Goal: Information Seeking & Learning: Learn about a topic

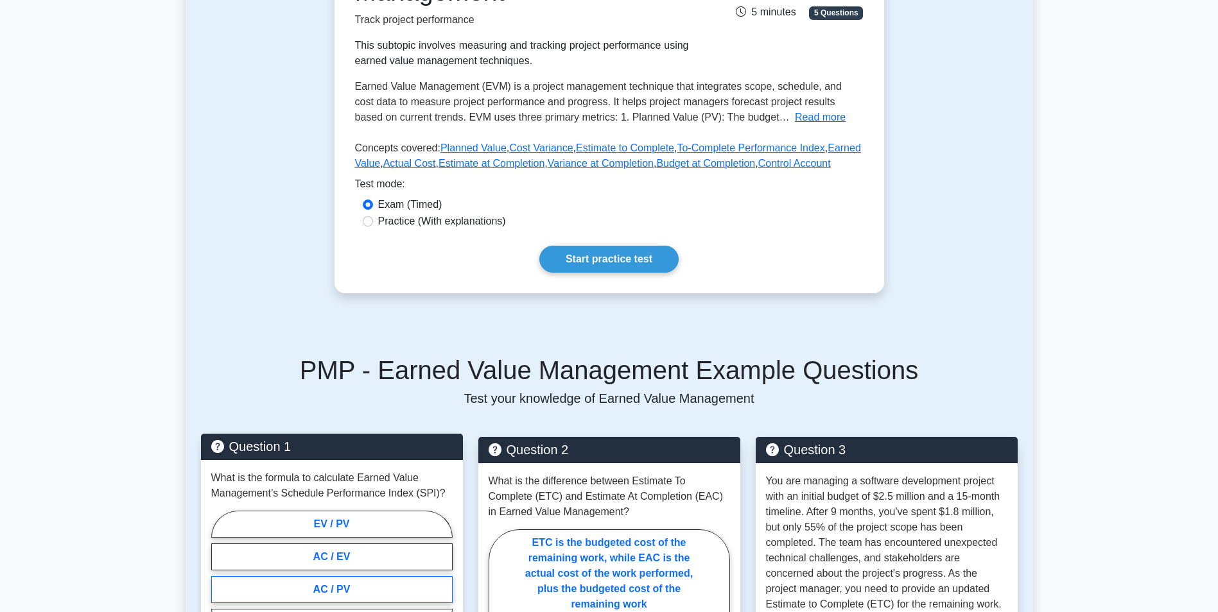
scroll to position [128, 0]
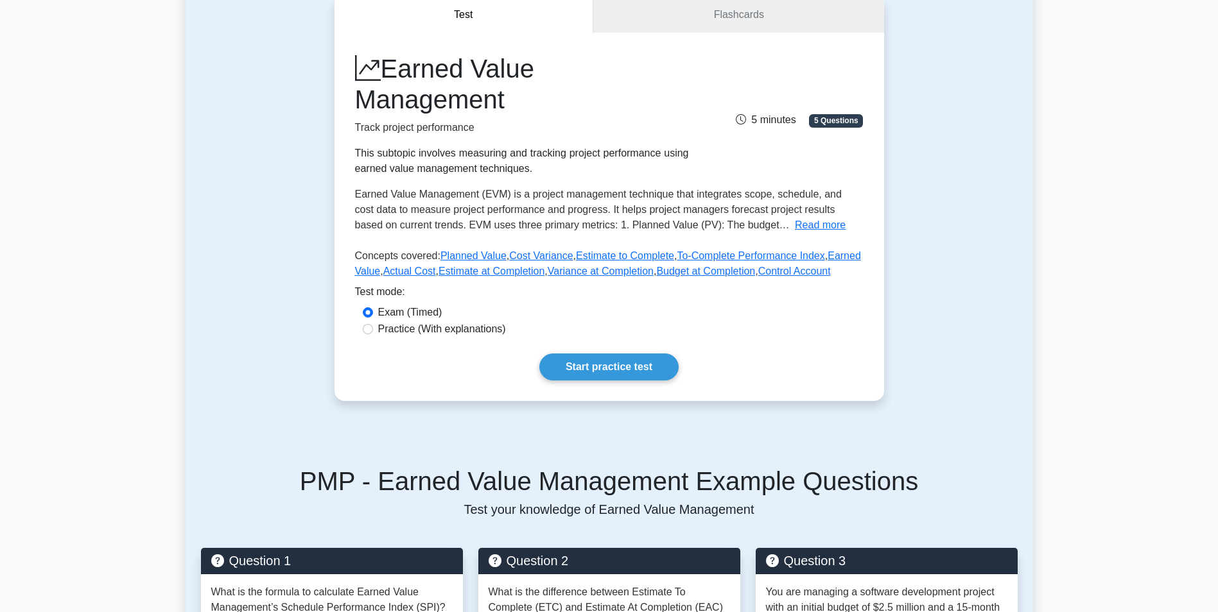
click at [366, 324] on div "Practice (With explanations)" at bounding box center [609, 329] width 493 height 15
click at [366, 329] on input "Practice (With explanations)" at bounding box center [368, 329] width 10 height 10
radio input "true"
drag, startPoint x: 624, startPoint y: 368, endPoint x: 562, endPoint y: 352, distance: 63.7
click at [624, 368] on link "Start practice test" at bounding box center [608, 367] width 139 height 27
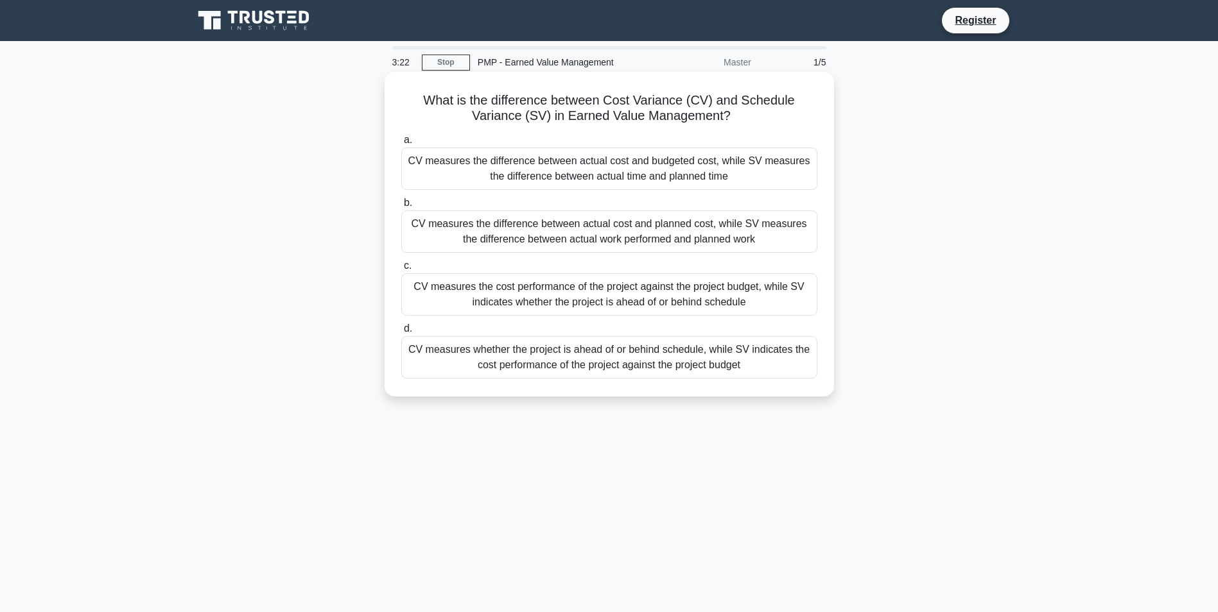
click at [583, 229] on div "CV measures the difference between actual cost and planned cost, while SV measu…" at bounding box center [609, 232] width 416 height 42
click at [401, 207] on input "b. CV measures the difference between actual cost and planned cost, while SV me…" at bounding box center [401, 203] width 0 height 8
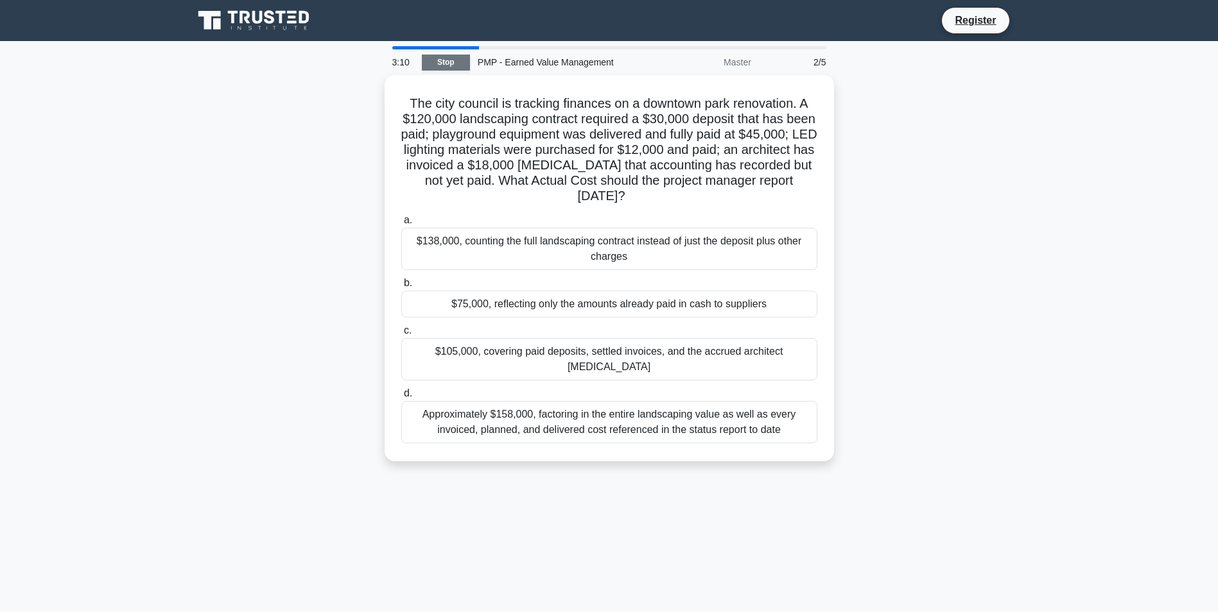
click at [440, 60] on link "Stop" at bounding box center [446, 63] width 48 height 16
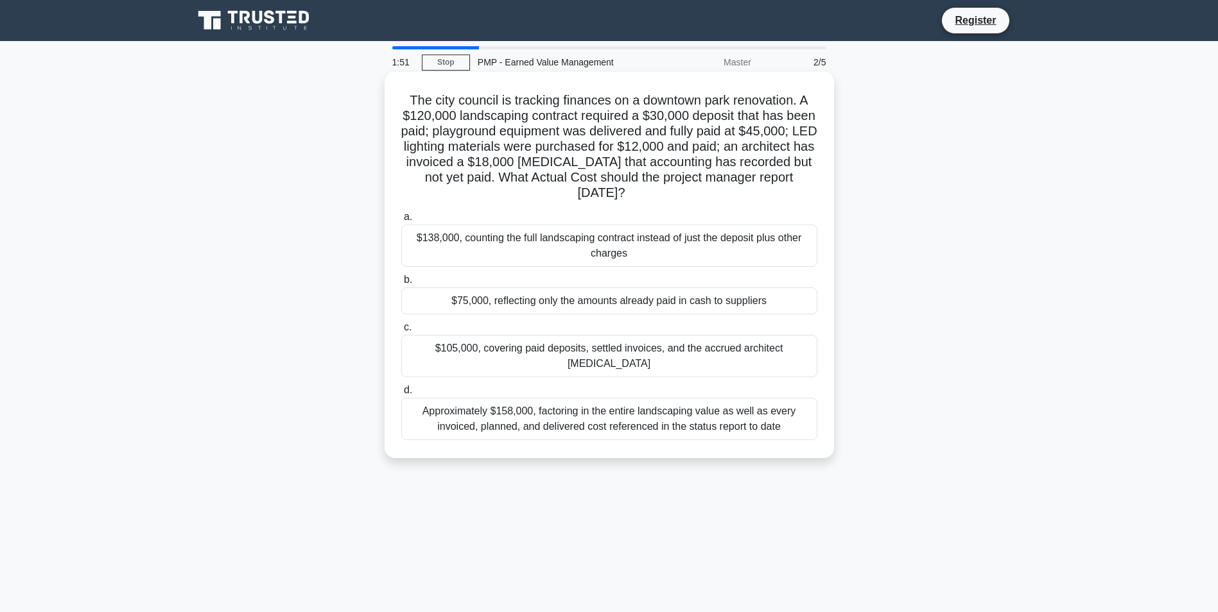
click at [462, 345] on div "$105,000, covering paid deposits, settled invoices, and the accrued architect r…" at bounding box center [609, 356] width 416 height 42
click at [401, 332] on input "c. $105,000, covering paid deposits, settled invoices, and the accrued architec…" at bounding box center [401, 328] width 0 height 8
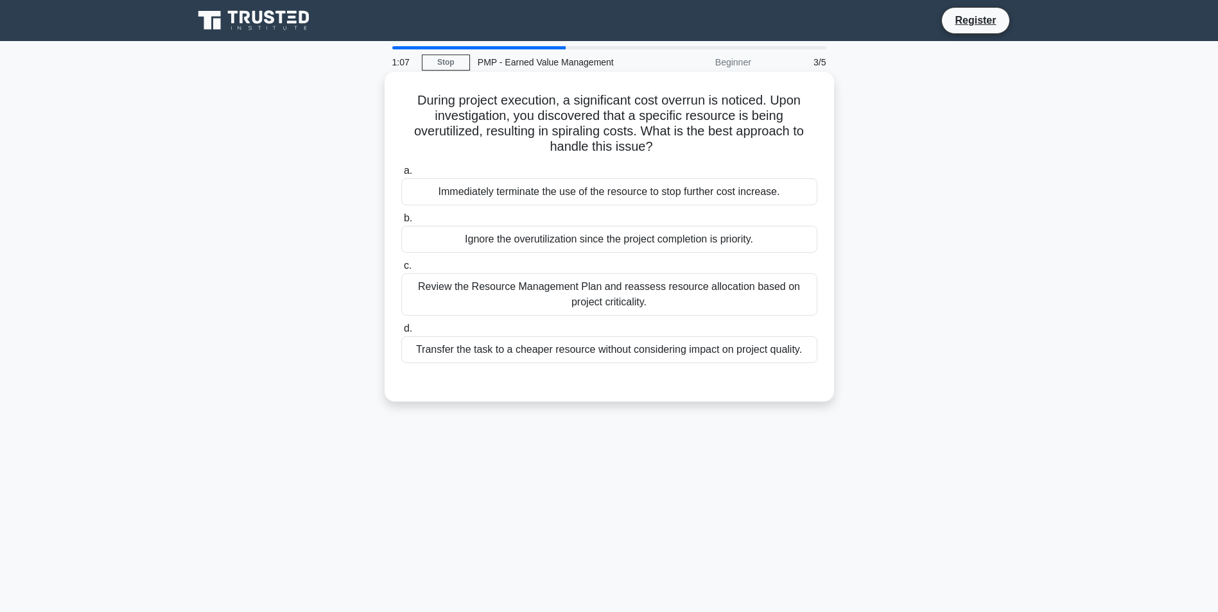
click at [555, 288] on div "Review the Resource Management Plan and reassess resource allocation based on p…" at bounding box center [609, 294] width 416 height 42
click at [401, 270] on input "c. Review the Resource Management Plan and reassess resource allocation based o…" at bounding box center [401, 266] width 0 height 8
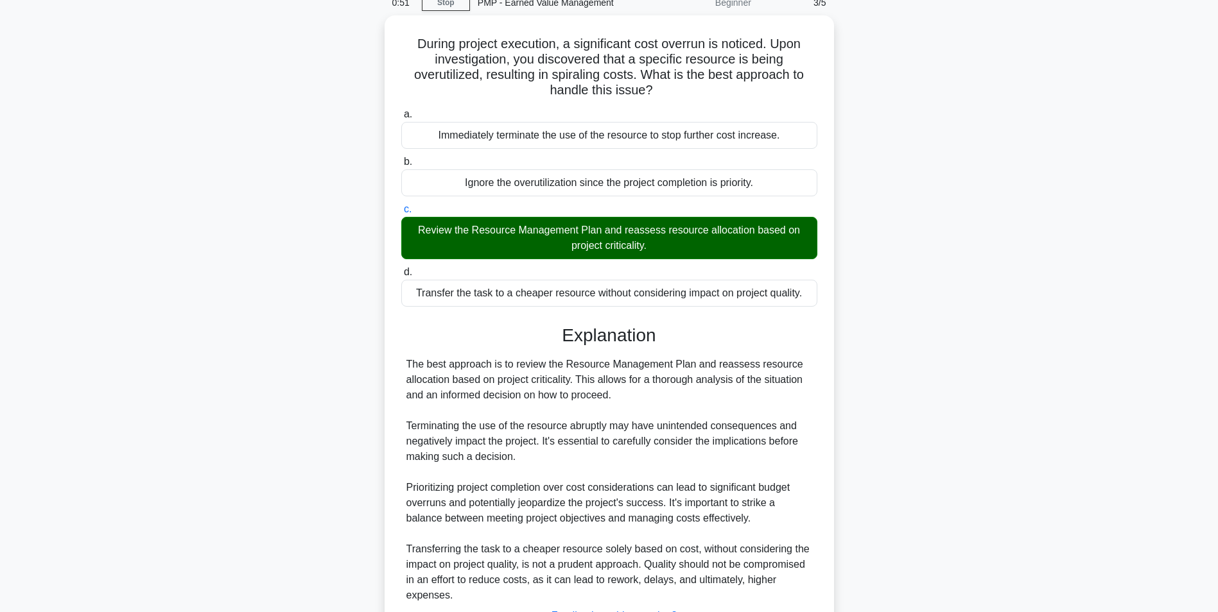
scroll to position [164, 0]
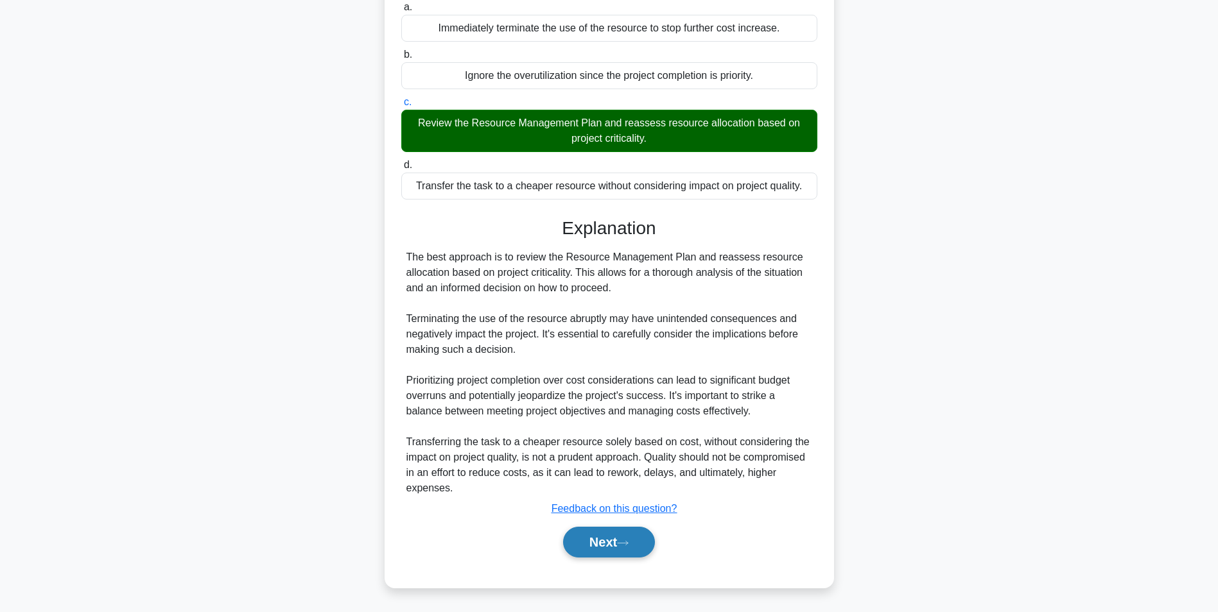
click at [612, 540] on button "Next" at bounding box center [609, 542] width 92 height 31
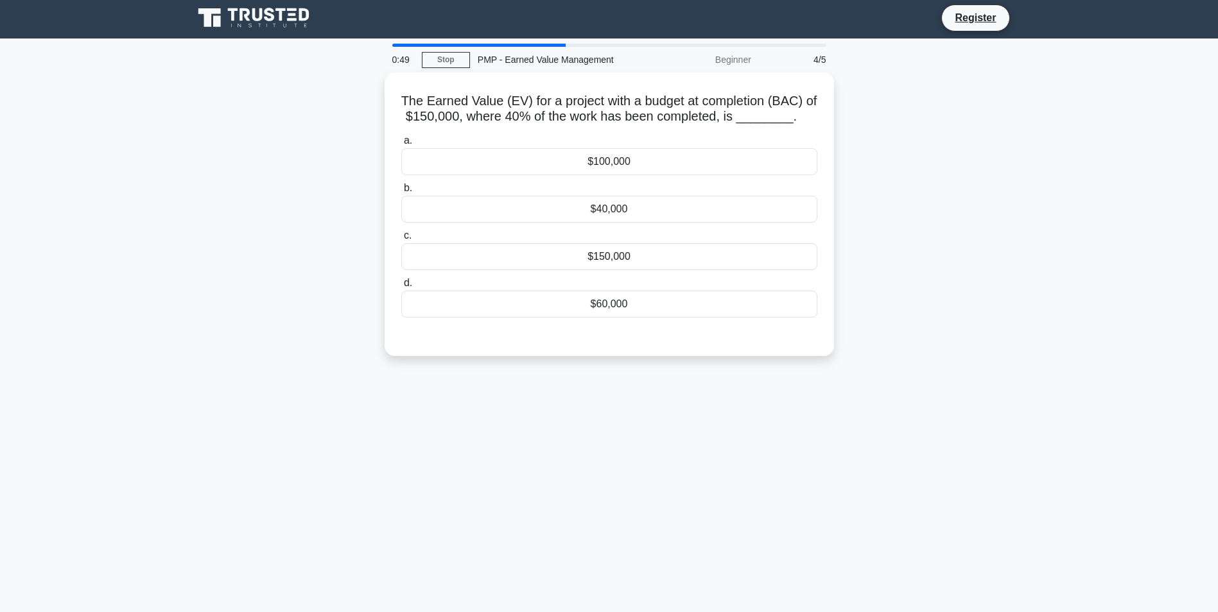
scroll to position [0, 0]
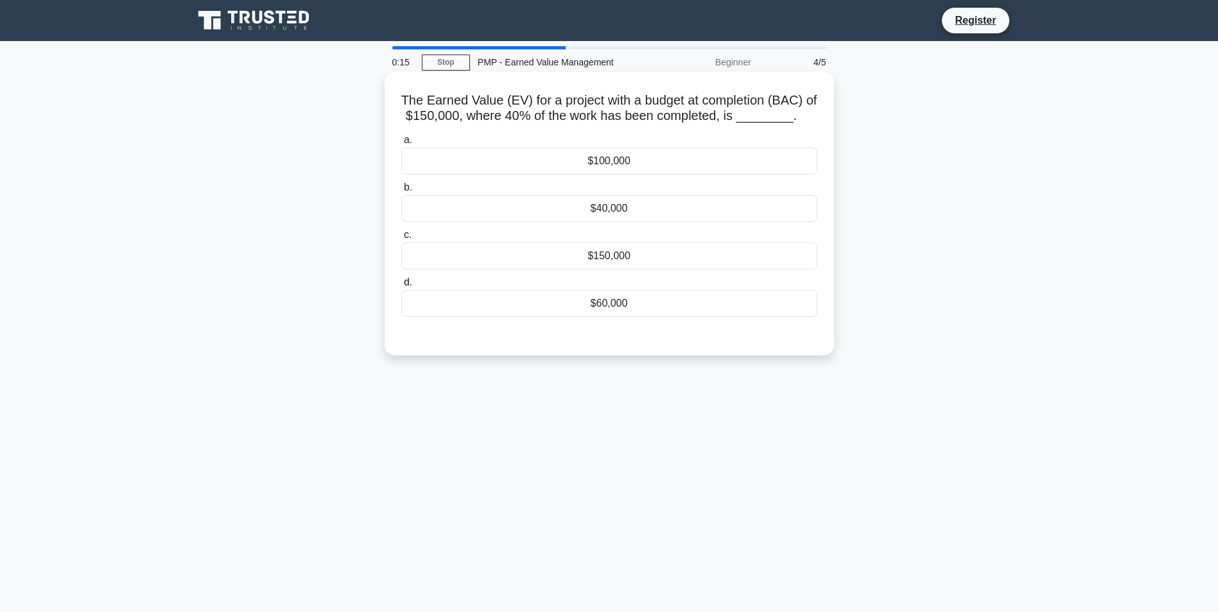
click at [505, 299] on div "$60,000" at bounding box center [609, 303] width 416 height 27
click at [401, 287] on input "d. $60,000" at bounding box center [401, 283] width 0 height 8
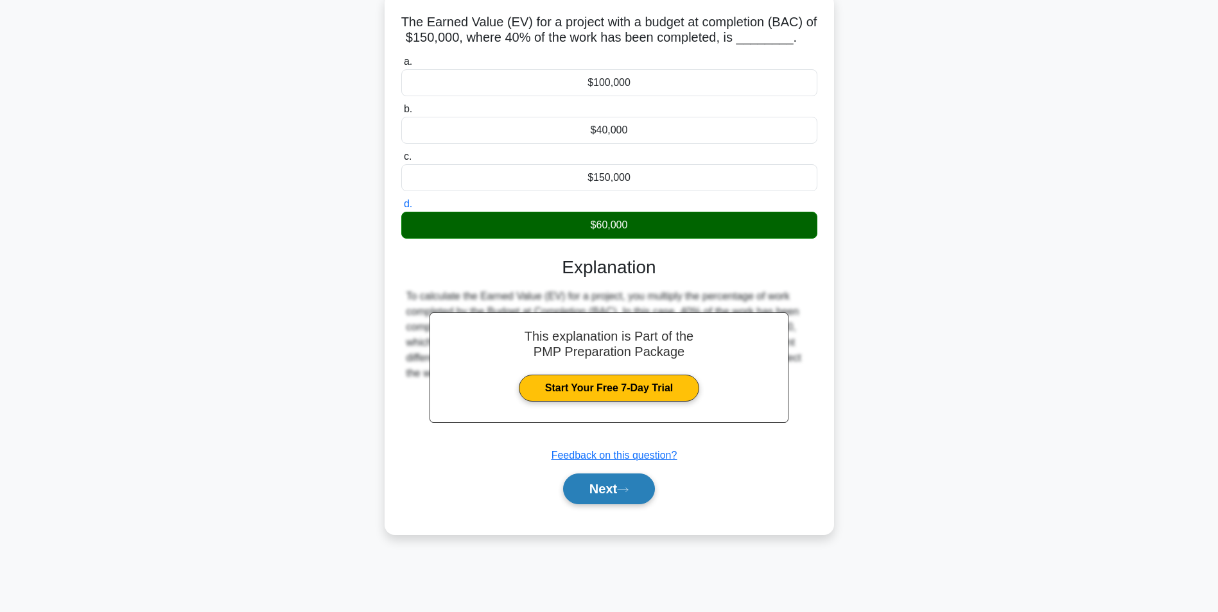
scroll to position [81, 0]
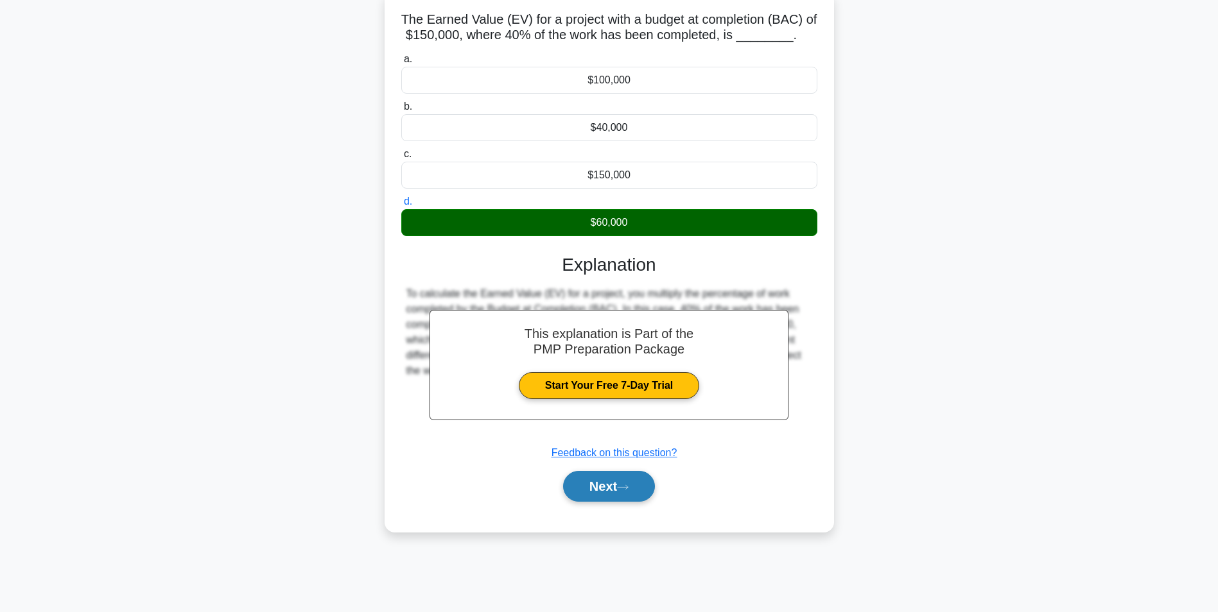
click at [607, 487] on button "Next" at bounding box center [609, 486] width 92 height 31
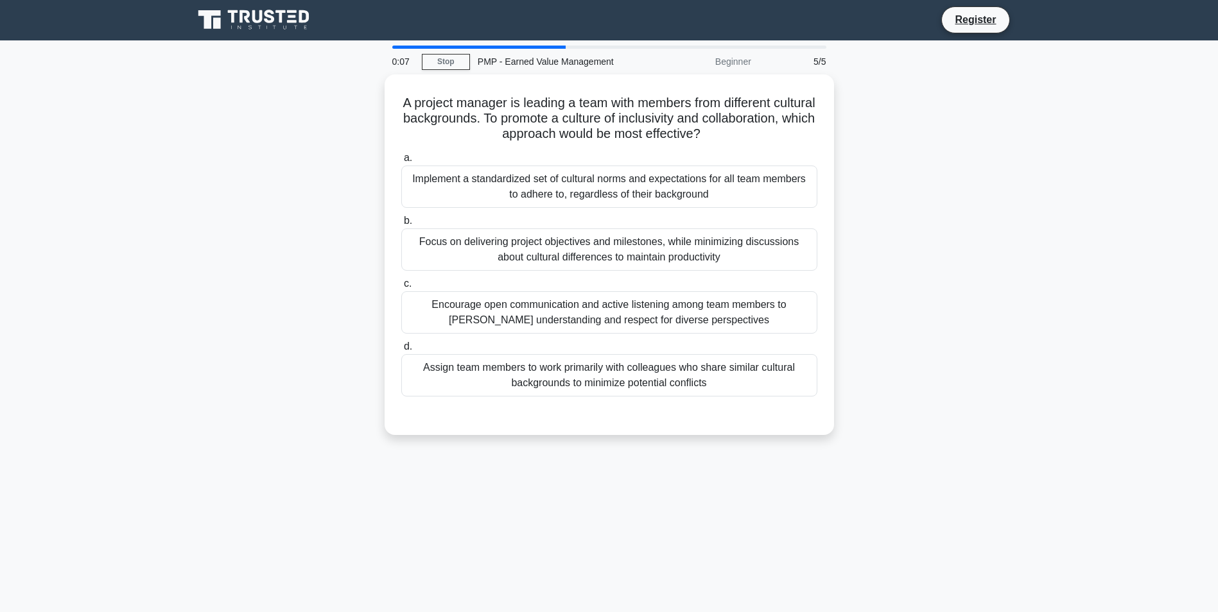
scroll to position [0, 0]
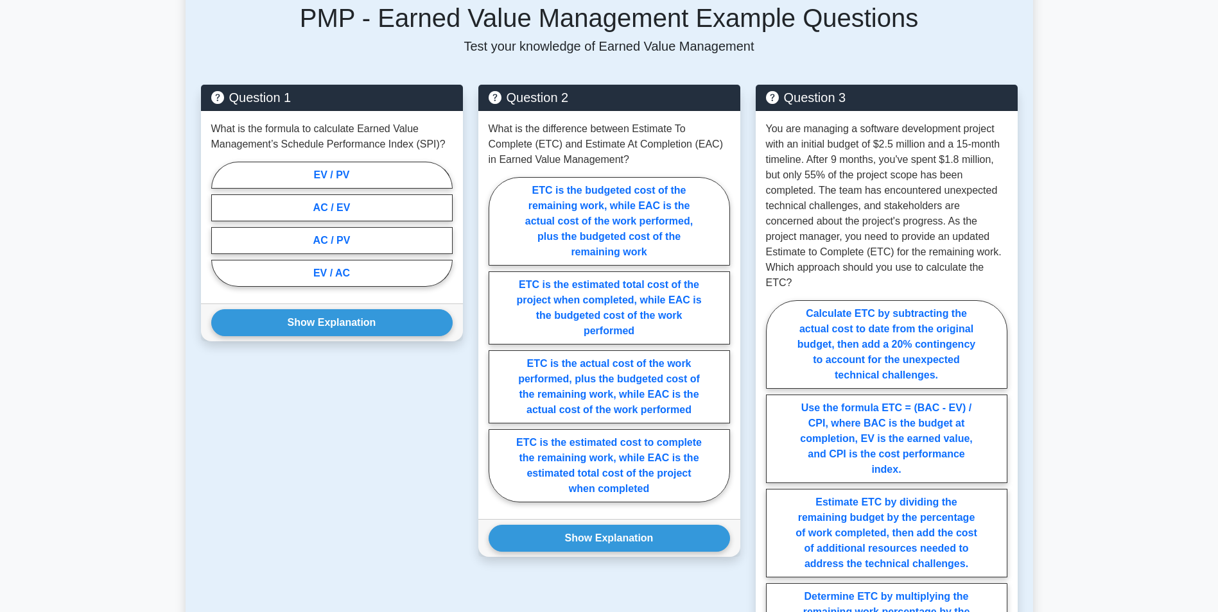
scroll to position [578, 0]
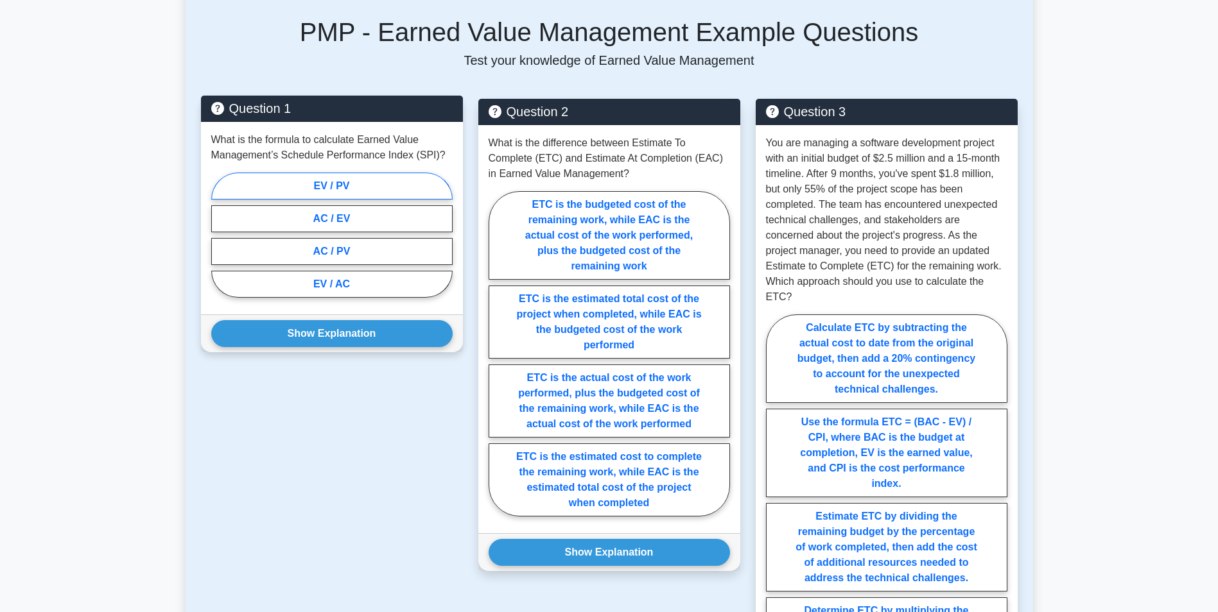
click at [281, 184] on label "EV / PV" at bounding box center [331, 186] width 241 height 27
click at [220, 235] on input "EV / PV" at bounding box center [215, 239] width 8 height 8
radio input "true"
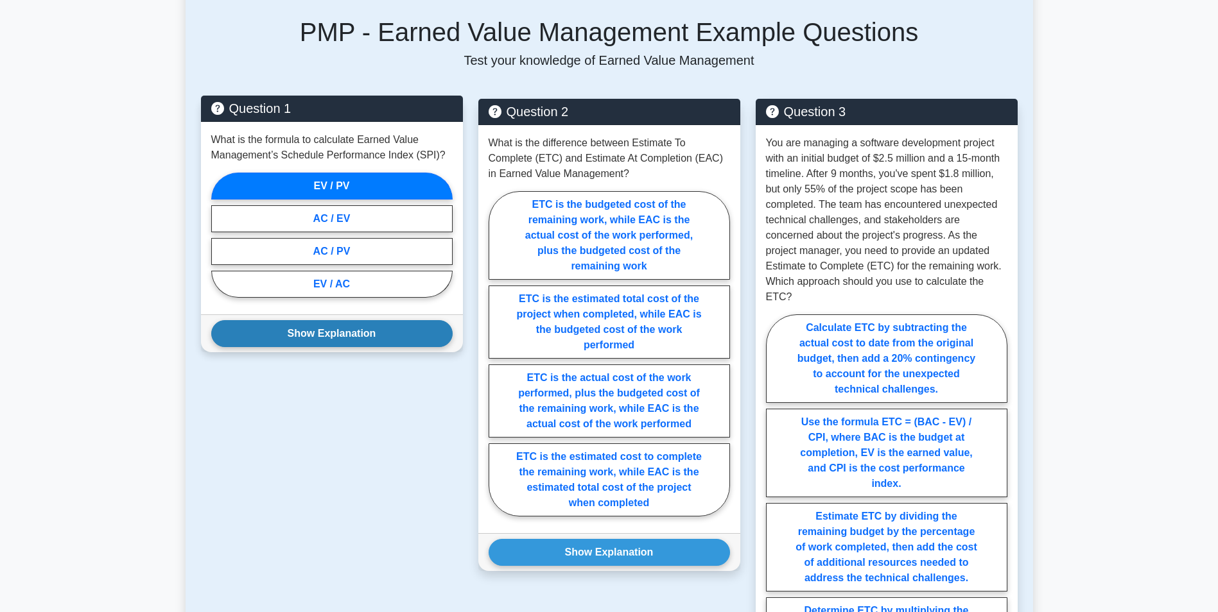
click at [344, 331] on button "Show Explanation" at bounding box center [331, 333] width 241 height 27
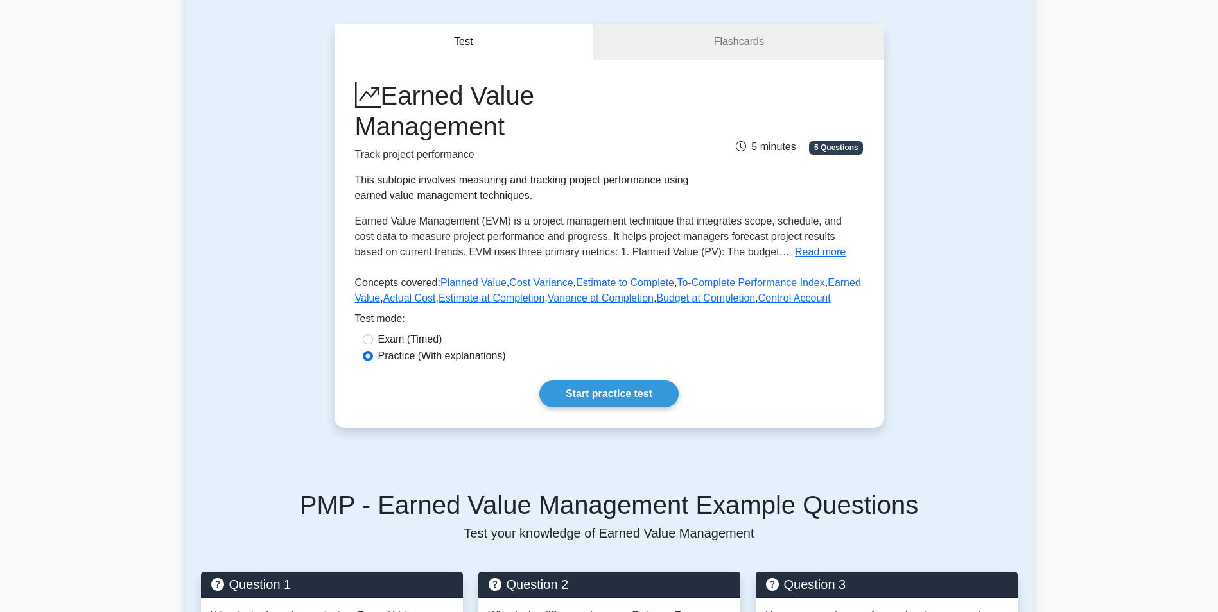
scroll to position [0, 0]
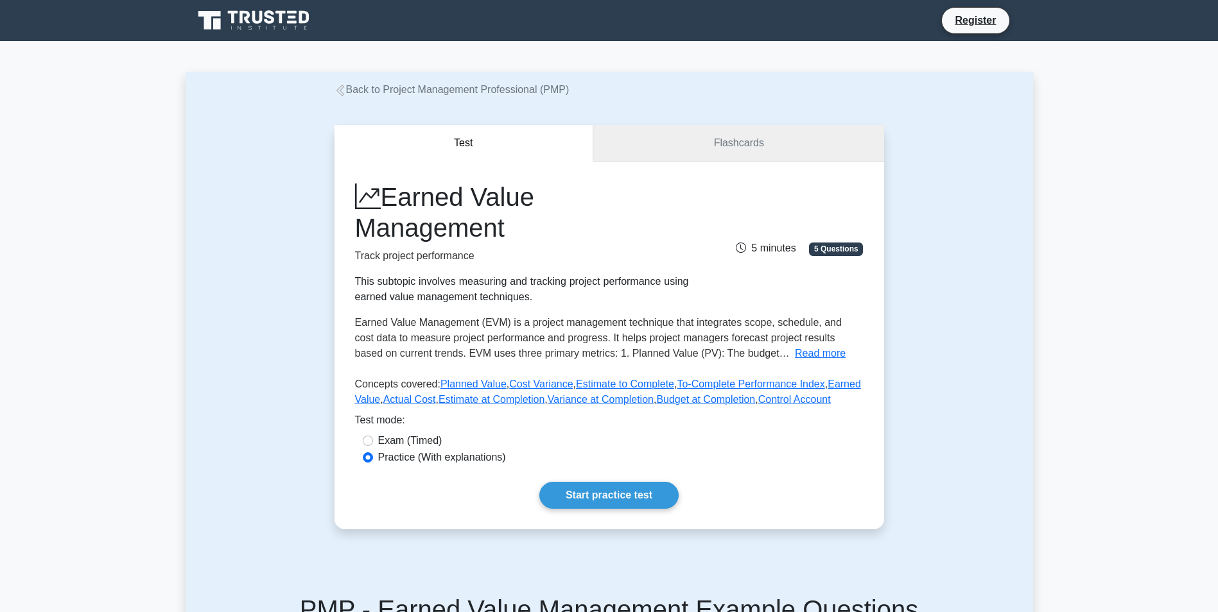
click at [722, 149] on link "Flashcards" at bounding box center [738, 143] width 290 height 37
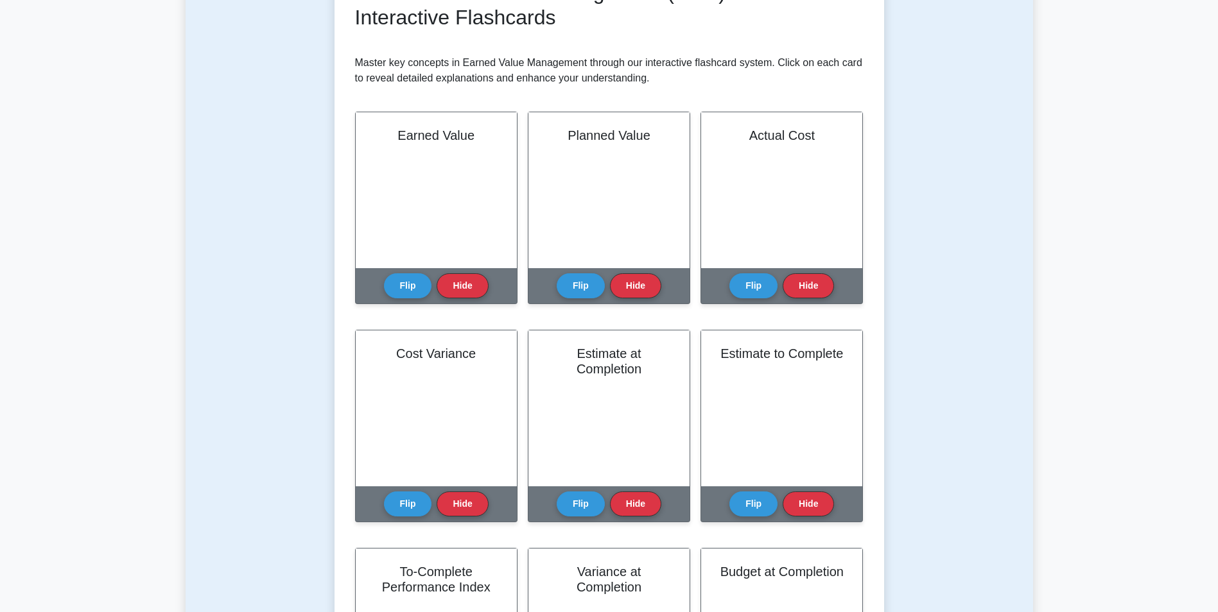
scroll to position [193, 0]
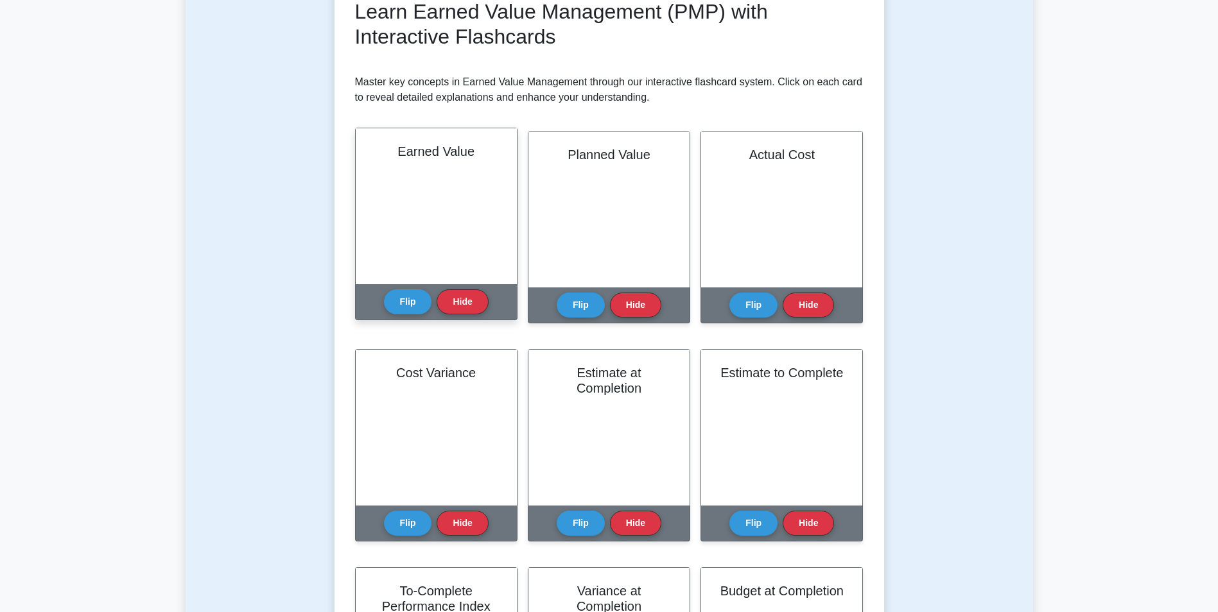
click at [446, 236] on div "Earned Value" at bounding box center [436, 206] width 161 height 156
click at [402, 303] on button "Flip" at bounding box center [408, 301] width 48 height 25
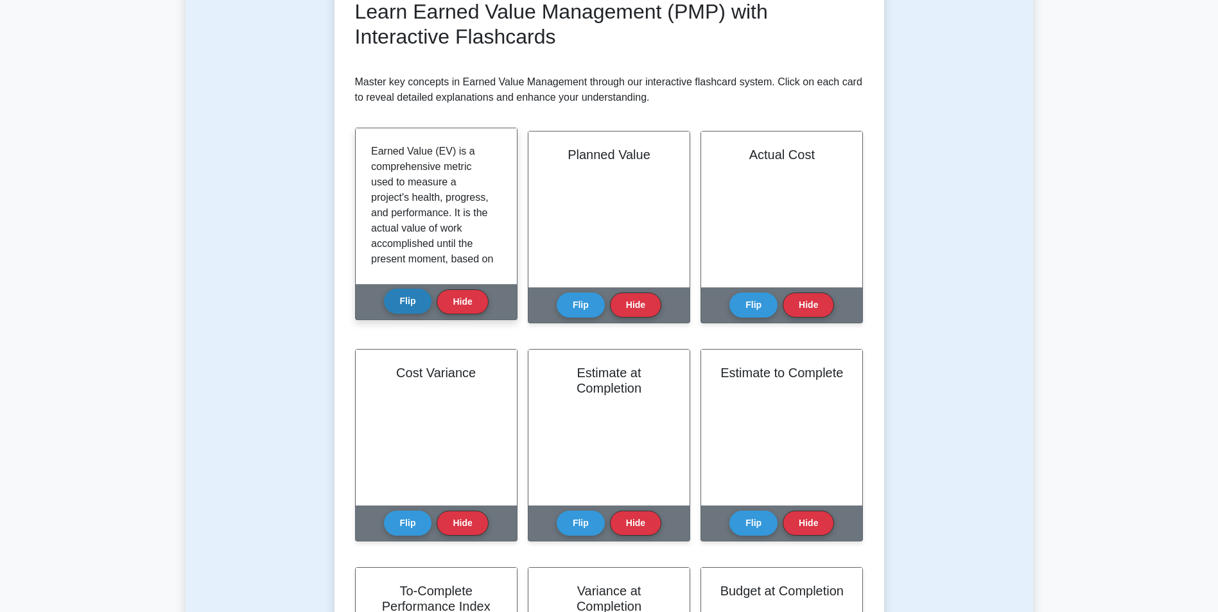
click at [402, 303] on button "Flip" at bounding box center [408, 301] width 48 height 25
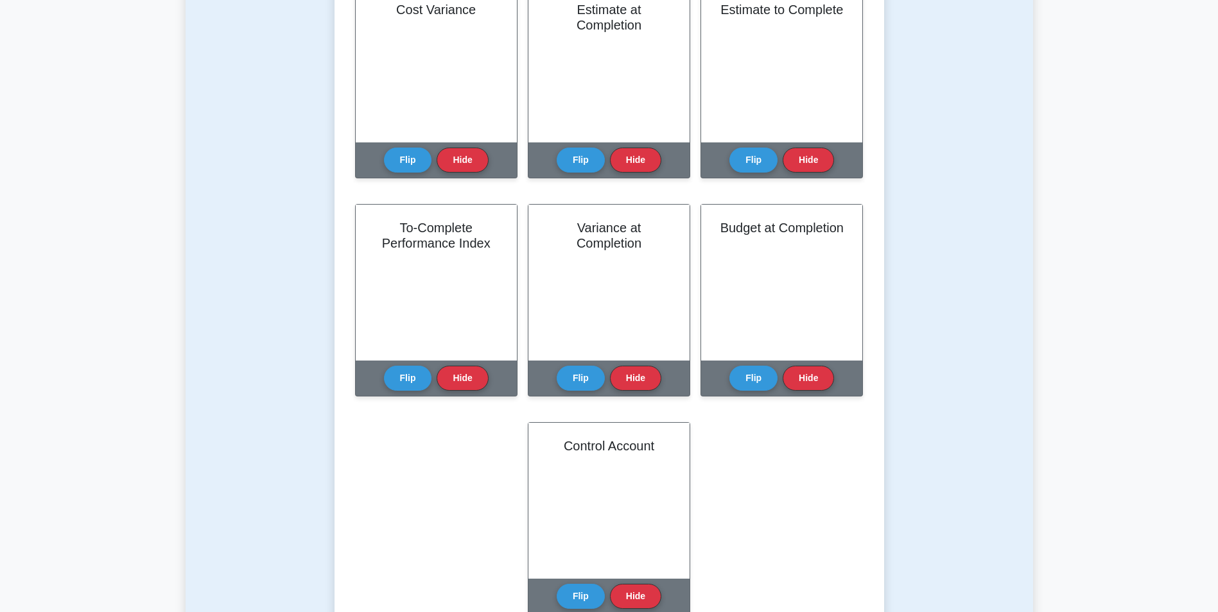
scroll to position [706, 0]
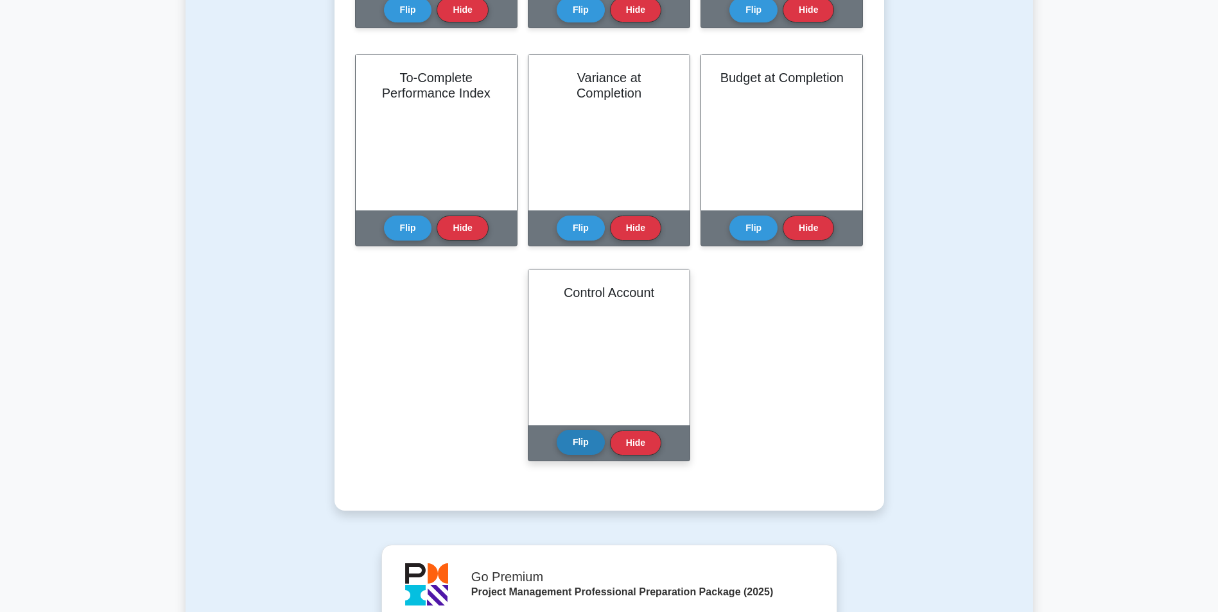
click at [580, 448] on button "Flip" at bounding box center [581, 442] width 48 height 25
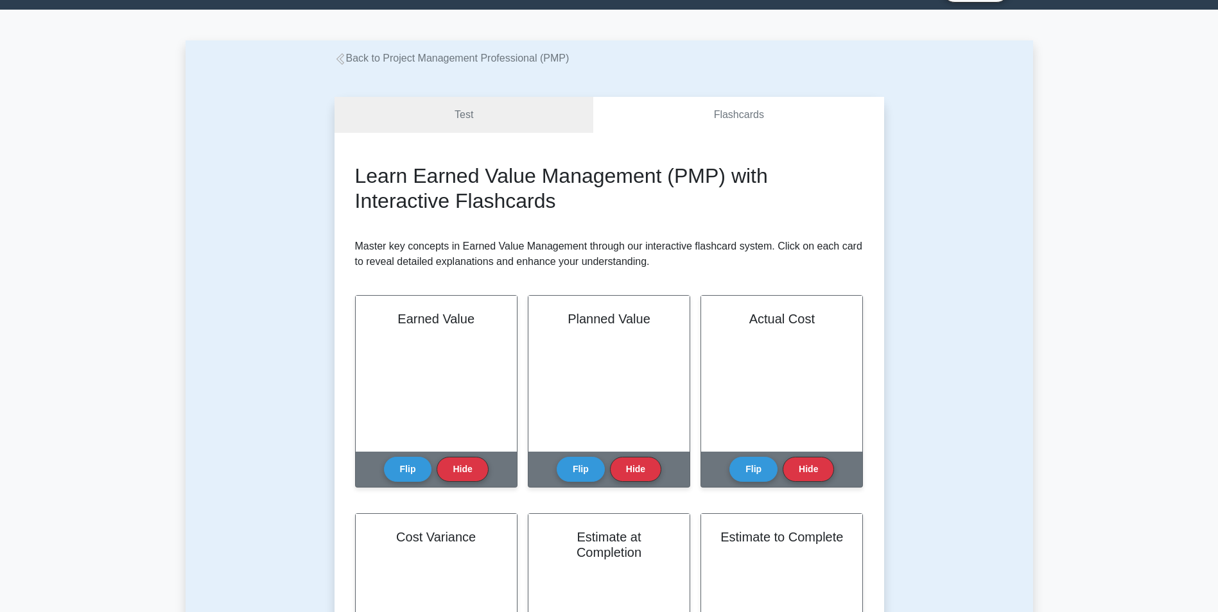
scroll to position [0, 0]
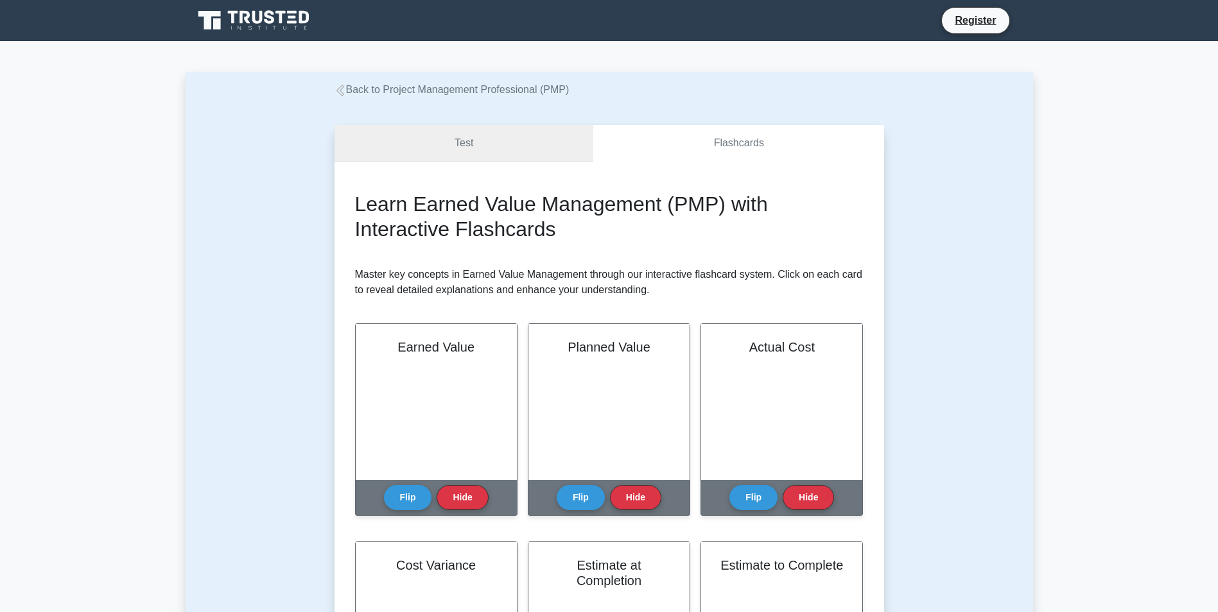
click at [413, 147] on link "Test" at bounding box center [463, 143] width 259 height 37
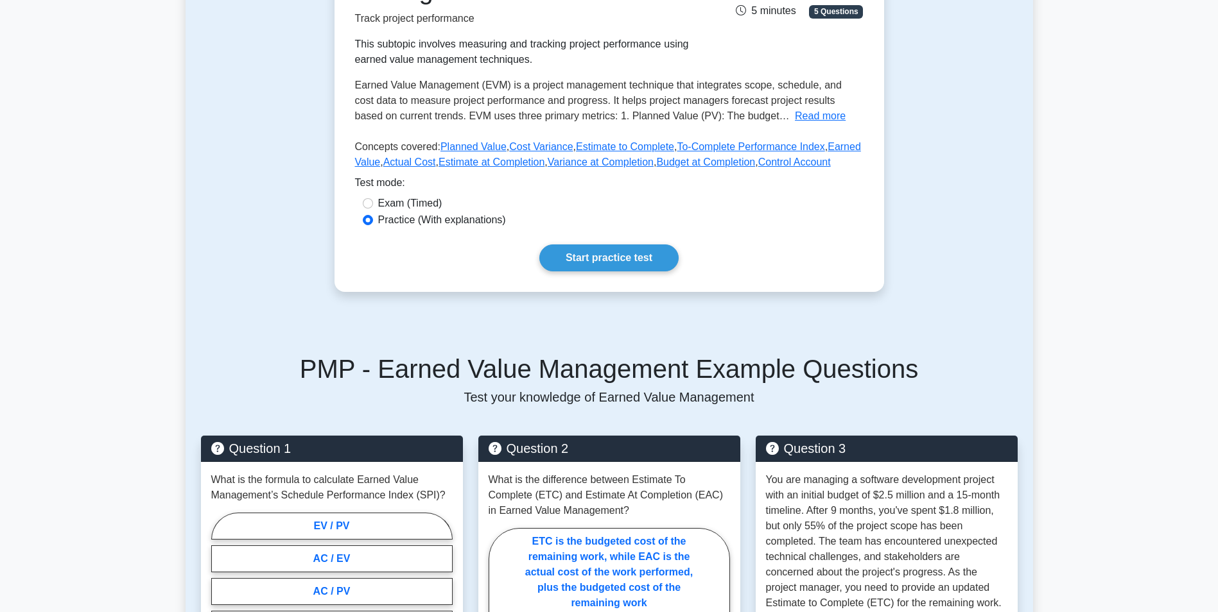
scroll to position [257, 0]
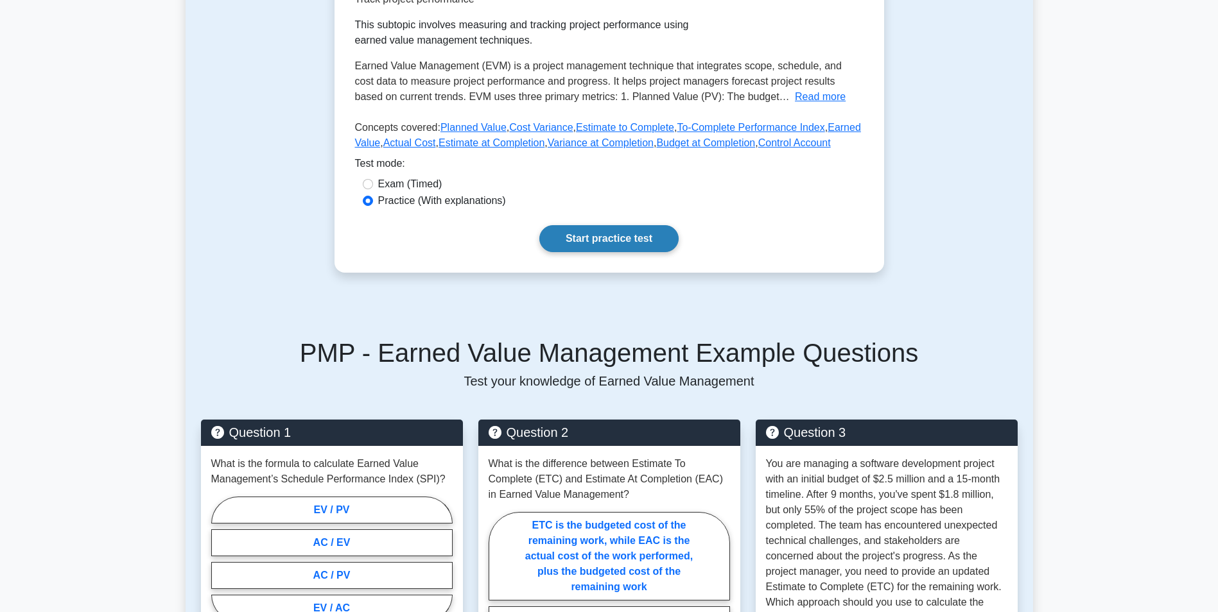
click at [601, 244] on link "Start practice test" at bounding box center [608, 238] width 139 height 27
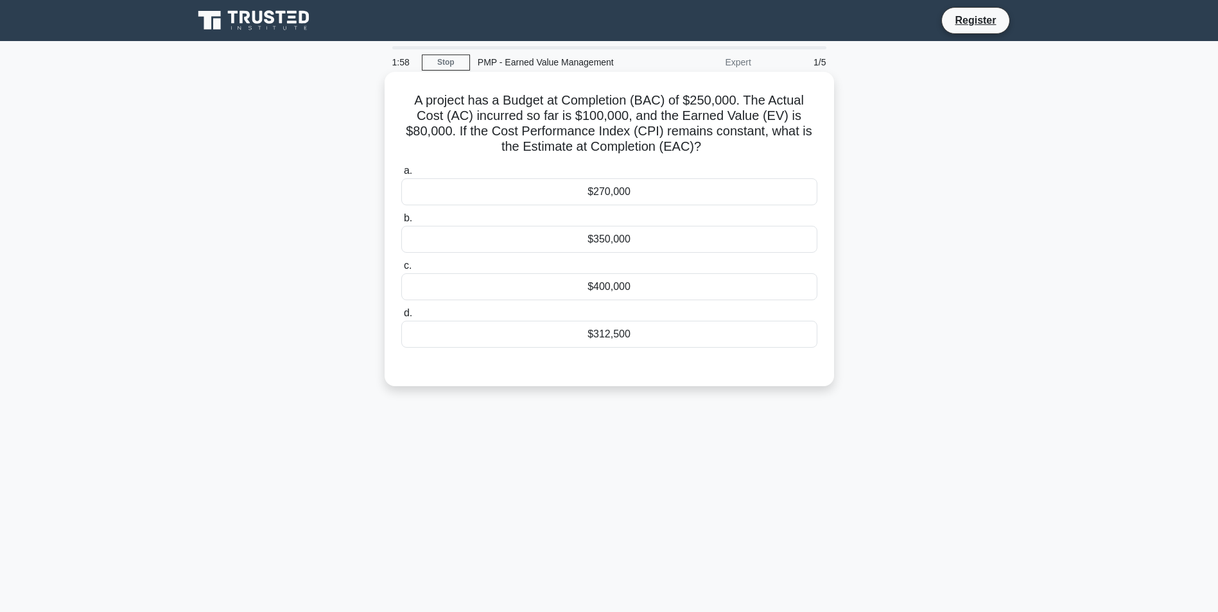
drag, startPoint x: 578, startPoint y: 216, endPoint x: 580, endPoint y: 236, distance: 20.6
click at [578, 218] on label "b. $350,000" at bounding box center [609, 232] width 416 height 42
click at [401, 218] on input "b. $350,000" at bounding box center [401, 218] width 0 height 8
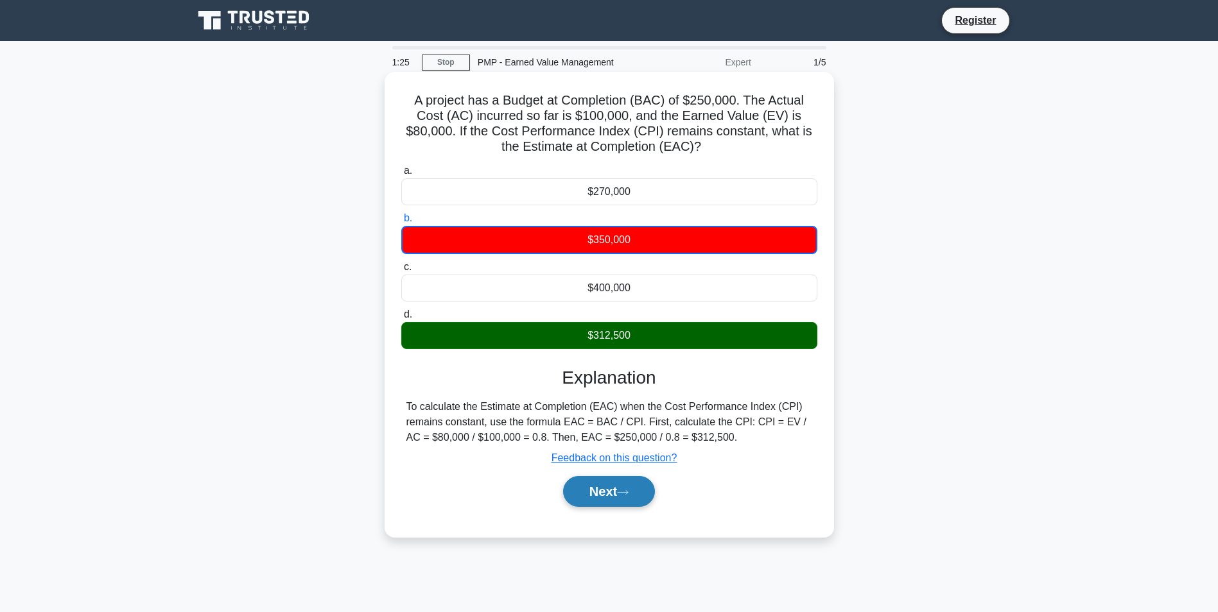
click at [618, 490] on button "Next" at bounding box center [609, 491] width 92 height 31
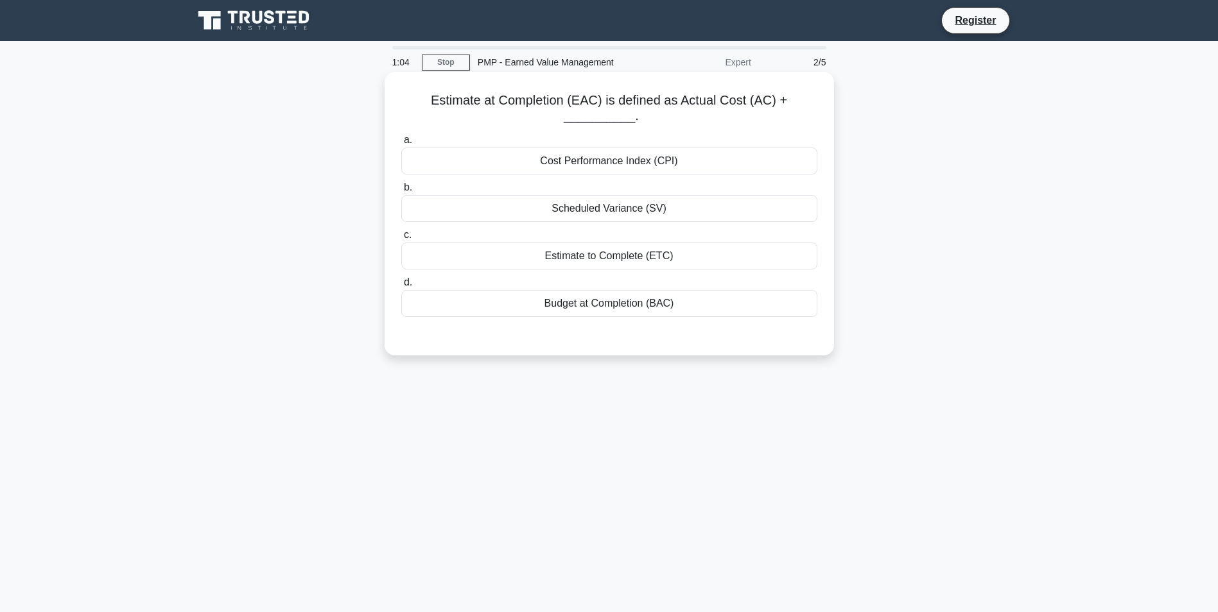
click at [505, 161] on div "Cost Performance Index (CPI)" at bounding box center [609, 161] width 416 height 27
click at [401, 144] on input "a. Cost Performance Index (CPI)" at bounding box center [401, 140] width 0 height 8
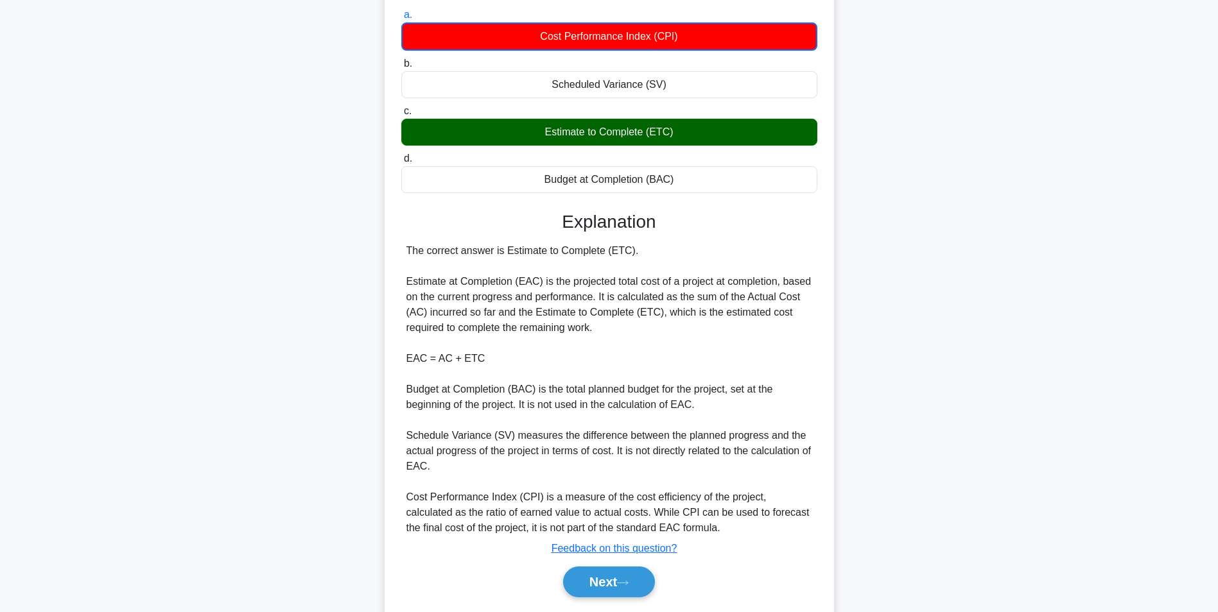
scroll to position [166, 0]
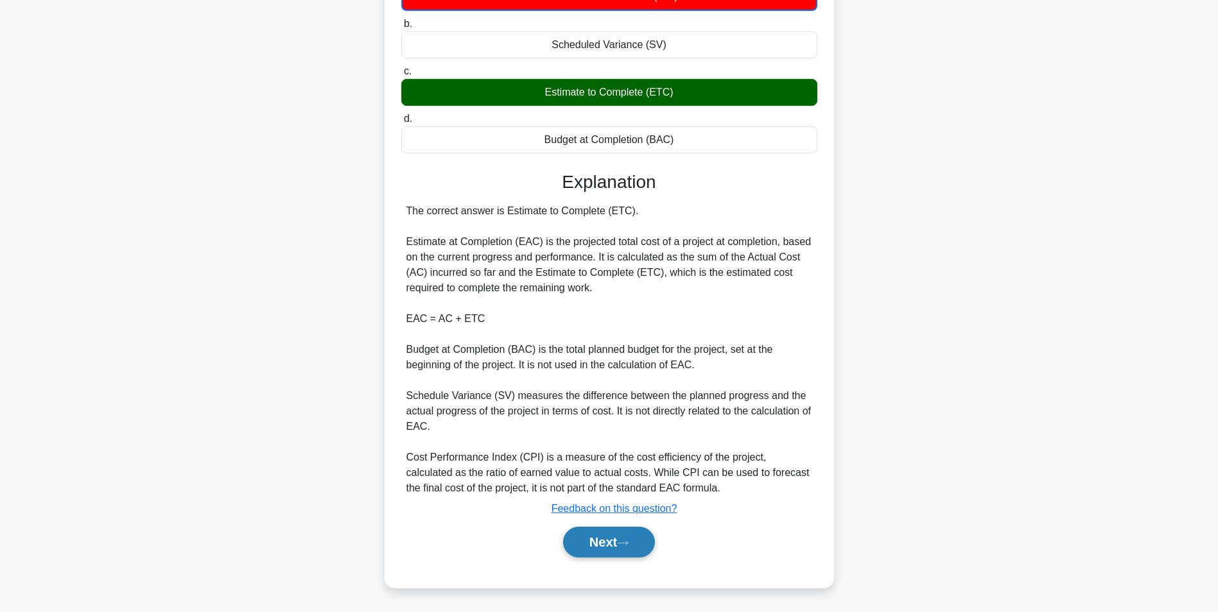
click at [596, 532] on button "Next" at bounding box center [609, 542] width 92 height 31
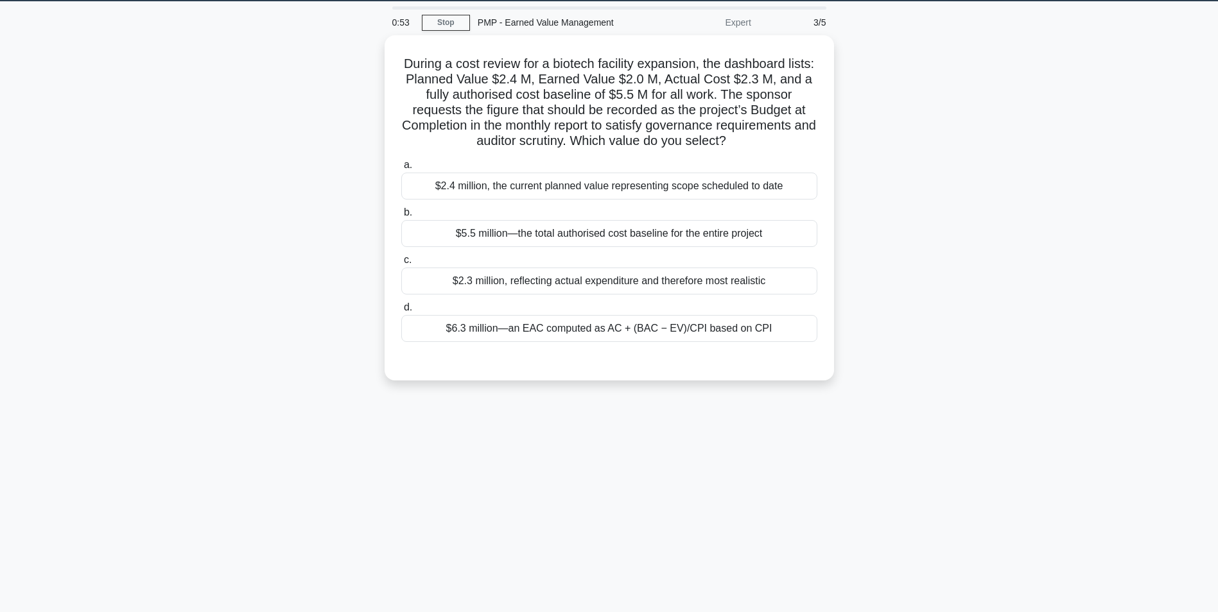
scroll to position [0, 0]
